Goal: Information Seeking & Learning: Learn about a topic

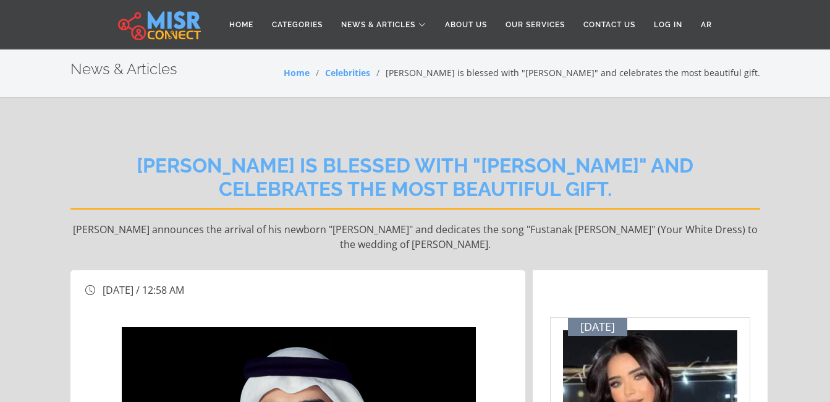
drag, startPoint x: 0, startPoint y: 0, endPoint x: 485, endPoint y: 115, distance: 498.1
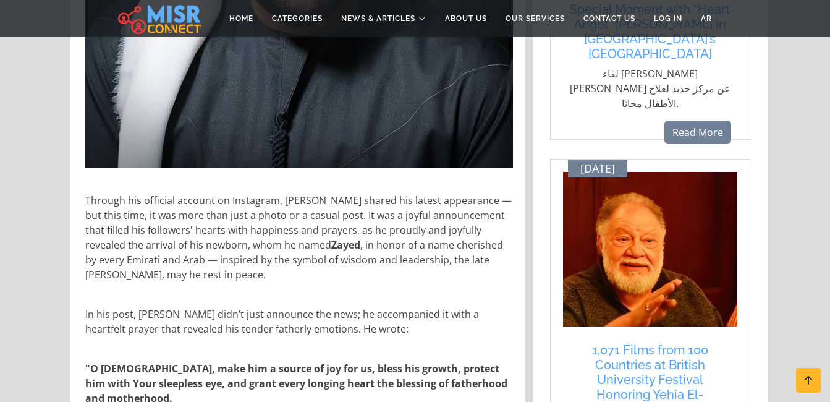
scroll to position [884, 0]
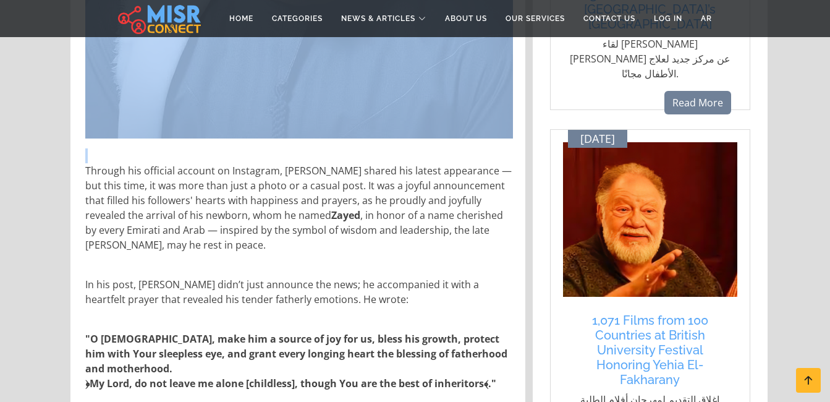
drag, startPoint x: 82, startPoint y: 159, endPoint x: 70, endPoint y: 270, distance: 111.3
click at [70, 270] on div "[DATE] / 12:58 AM Updated At: [DATE] 00:58:13 The beloved Emirati star [PERSON_…" at bounding box center [297, 387] width 455 height 2002
copy div "The beloved Emirati star [PERSON_NAME] , who has long captivated hearts with hi…"
click at [215, 230] on p "Through his official account on Instagram, [PERSON_NAME] shared his latest appe…" at bounding box center [299, 207] width 428 height 89
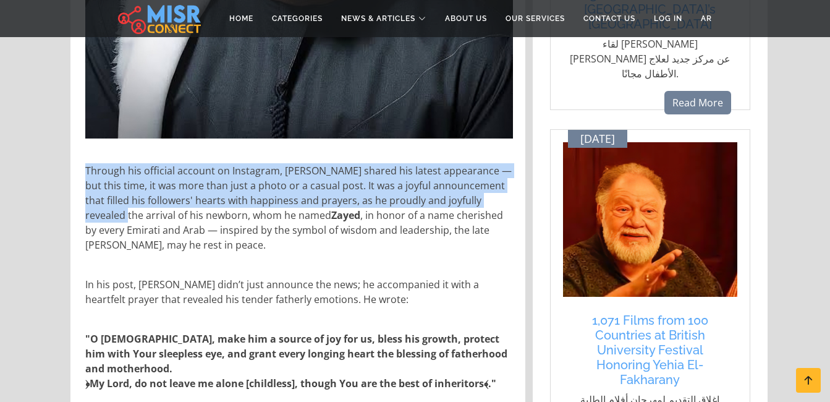
drag, startPoint x: 84, startPoint y: 164, endPoint x: 83, endPoint y: 215, distance: 50.1
copy p "Through his official account on Instagram, [PERSON_NAME] shared his latest appe…"
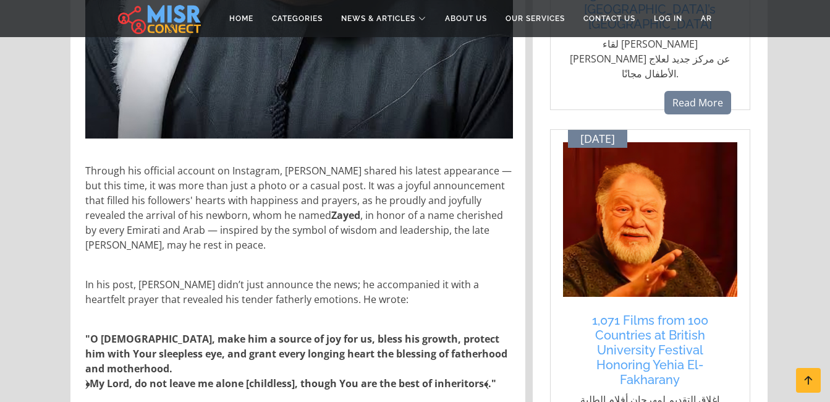
click at [317, 250] on p "Through his official account on Instagram, [PERSON_NAME] shared his latest appe…" at bounding box center [299, 207] width 428 height 89
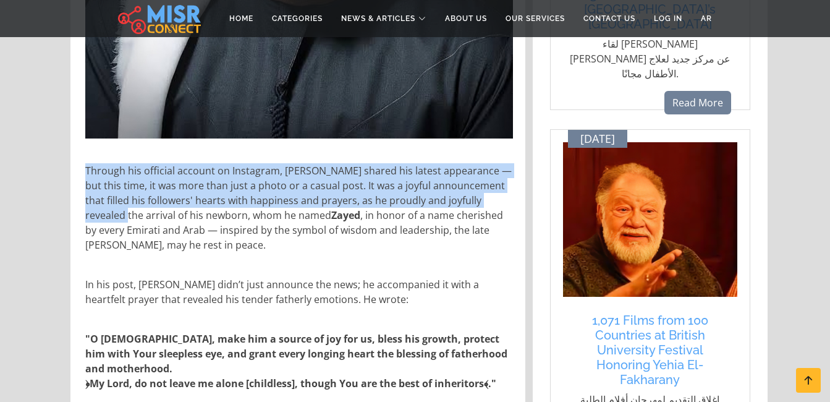
drag, startPoint x: 83, startPoint y: 209, endPoint x: 75, endPoint y: 269, distance: 60.5
click at [75, 269] on div "[DATE] / 12:58 AM Updated At: [DATE] 00:58:13 The beloved Emirati star [PERSON_…" at bounding box center [297, 387] width 455 height 2002
copy p "Through his official account on Instagram, [PERSON_NAME] shared his latest appe…"
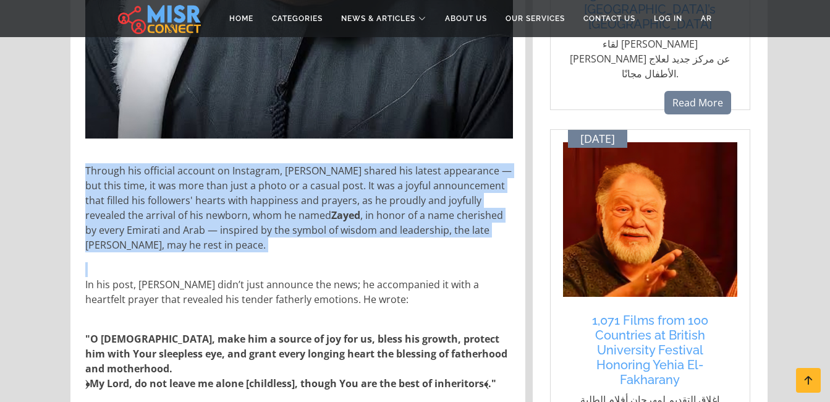
drag, startPoint x: 85, startPoint y: 274, endPoint x: 76, endPoint y: 320, distance: 46.1
click at [76, 320] on div "[DATE] / 12:58 AM Updated At: [DATE] 00:58:13 The beloved Emirati star [PERSON_…" at bounding box center [297, 387] width 455 height 2002
copy div "Through his official account on Instagram, [PERSON_NAME] shared his latest appe…"
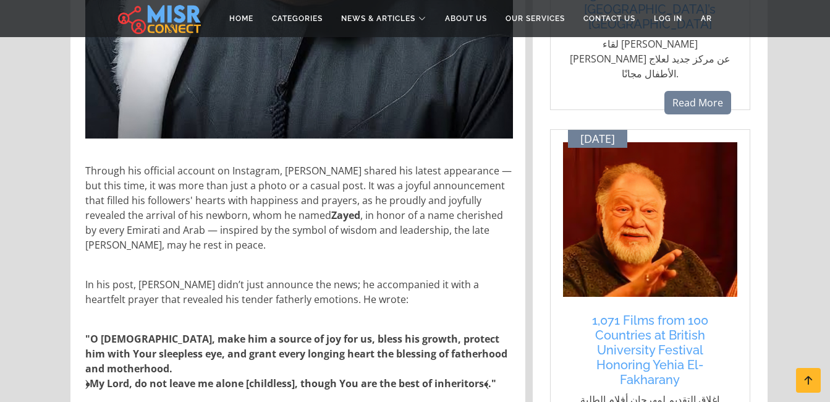
click at [390, 240] on p "Through his official account on Instagram, [PERSON_NAME] shared his latest appe…" at bounding box center [299, 207] width 428 height 89
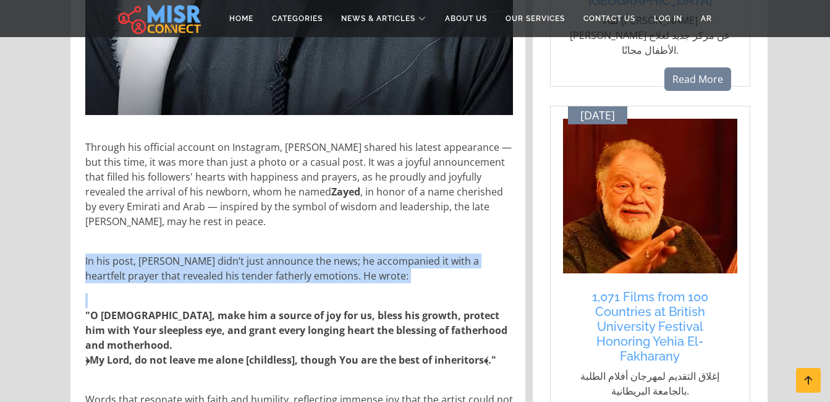
drag, startPoint x: 87, startPoint y: 331, endPoint x: 82, endPoint y: 390, distance: 59.6
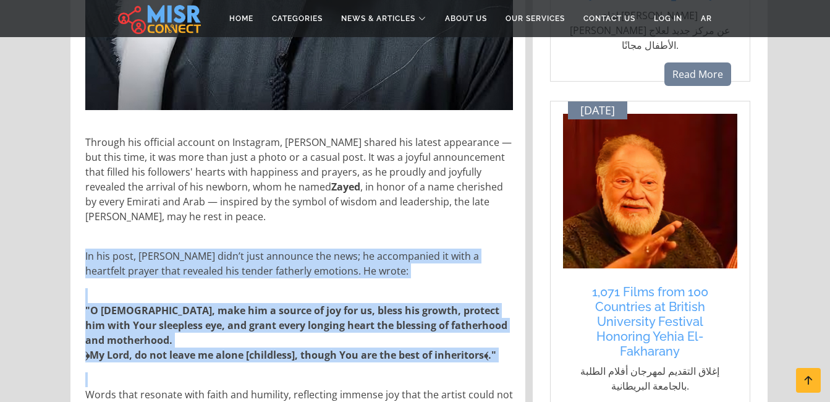
copy div "In his post, [PERSON_NAME] didn’t just announce the news; he accompanied it wit…"
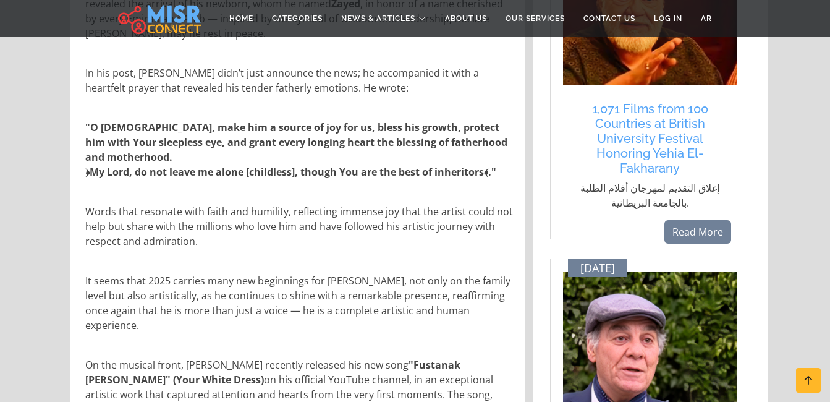
scroll to position [1145, 0]
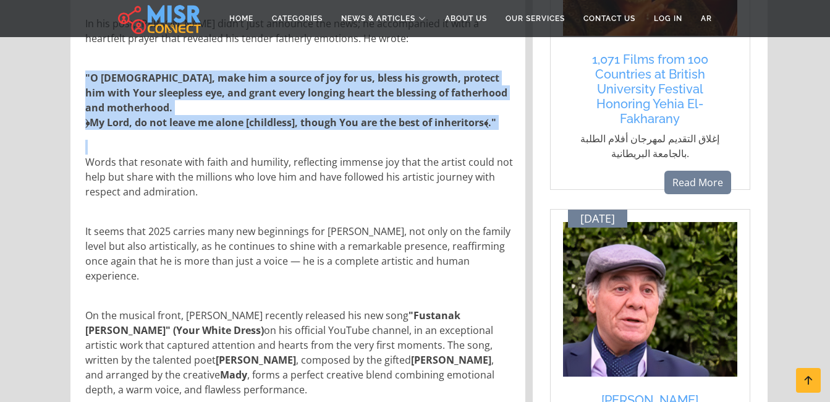
drag, startPoint x: 84, startPoint y: 153, endPoint x: 79, endPoint y: 202, distance: 48.5
click at [79, 202] on div "The beloved Emirati star [PERSON_NAME] , who has long captivated hearts with hi…" at bounding box center [299, 247] width 443 height 1733
copy div ""O [DEMOGRAPHIC_DATA], make him a source of joy for us, bless his growth, prote…"
click at [91, 221] on div "The beloved Emirati star [PERSON_NAME] , who has long captivated hearts with hi…" at bounding box center [299, 247] width 443 height 1733
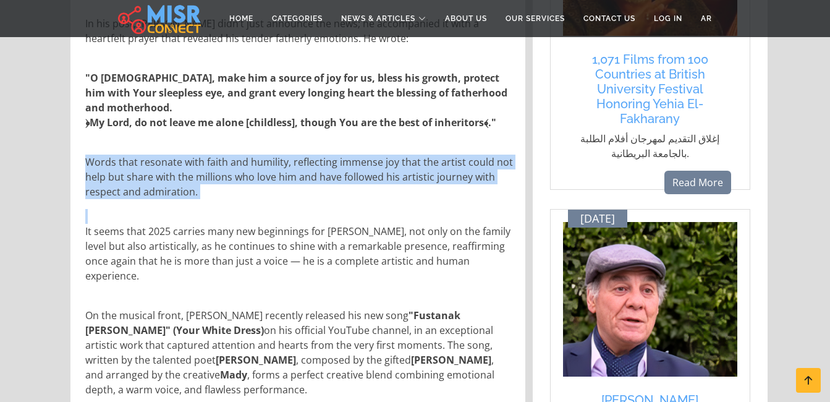
drag, startPoint x: 85, startPoint y: 220, endPoint x: 80, endPoint y: 281, distance: 61.4
click at [80, 281] on div "The beloved Emirati star [PERSON_NAME] , who has long captivated hearts with hi…" at bounding box center [299, 247] width 443 height 1733
copy div "Words that resonate with faith and humility, reflecting immense joy that the ar…"
click at [323, 220] on div "The beloved Emirati star [PERSON_NAME] , who has long captivated hearts with hi…" at bounding box center [299, 247] width 443 height 1733
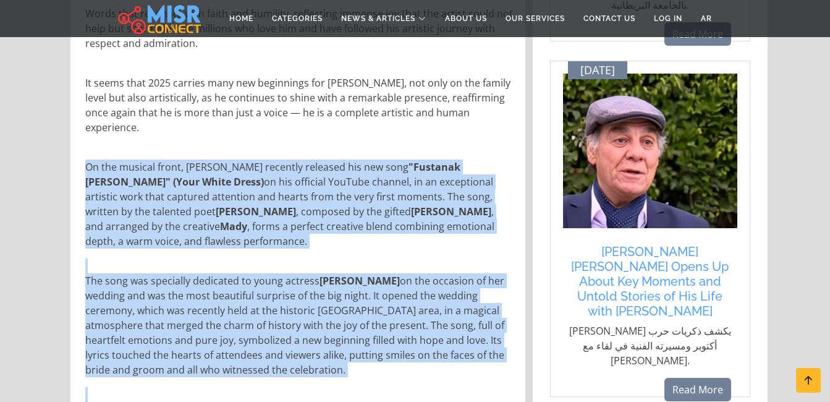
scroll to position [1334, 0]
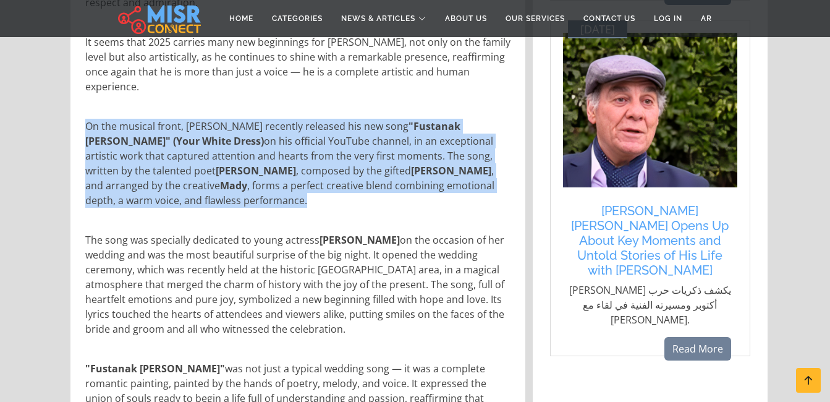
drag, startPoint x: 88, startPoint y: 296, endPoint x: 205, endPoint y: 182, distance: 163.5
click at [205, 182] on p "On the musical front, [PERSON_NAME] recently released his new song "Fustanak [P…" at bounding box center [299, 163] width 428 height 89
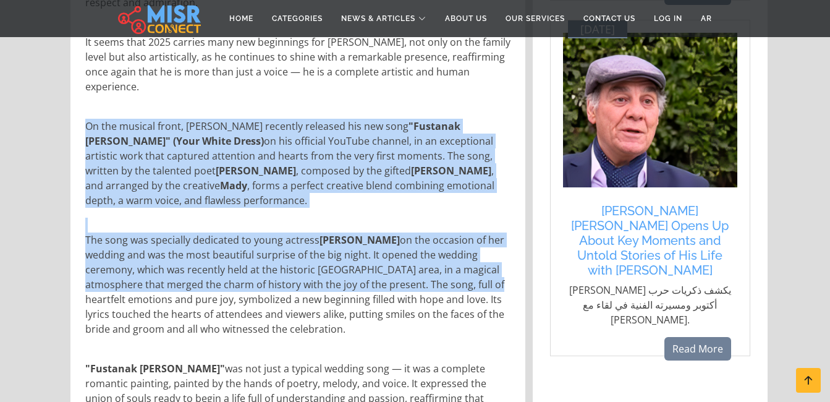
drag, startPoint x: 85, startPoint y: 215, endPoint x: 78, endPoint y: 278, distance: 63.5
click at [78, 278] on div "The beloved Emirati star [PERSON_NAME] , who has long captivated hearts with hi…" at bounding box center [299, 57] width 443 height 1733
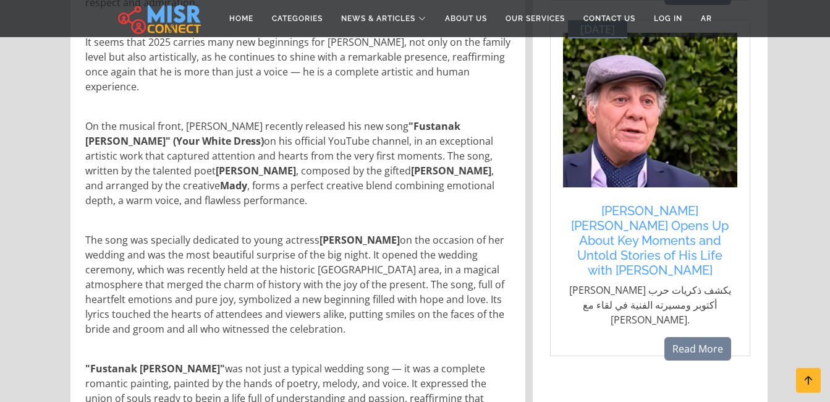
click at [114, 305] on p "The song was specially dedicated to young actress [PERSON_NAME] on the occasion…" at bounding box center [299, 284] width 428 height 104
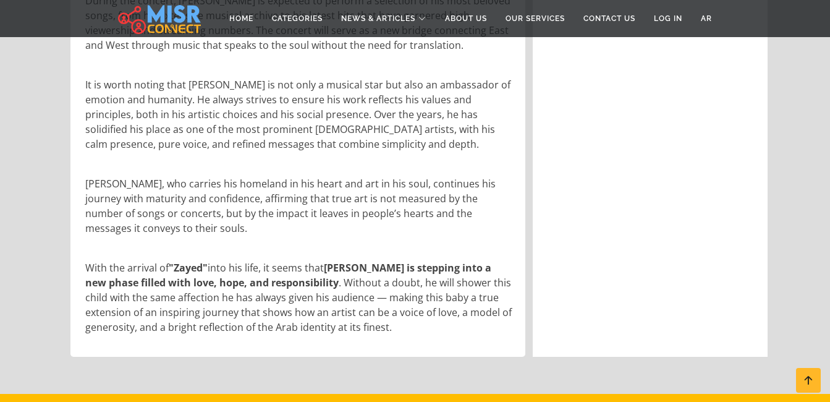
scroll to position [1922, 0]
